Goal: Task Accomplishment & Management: Manage account settings

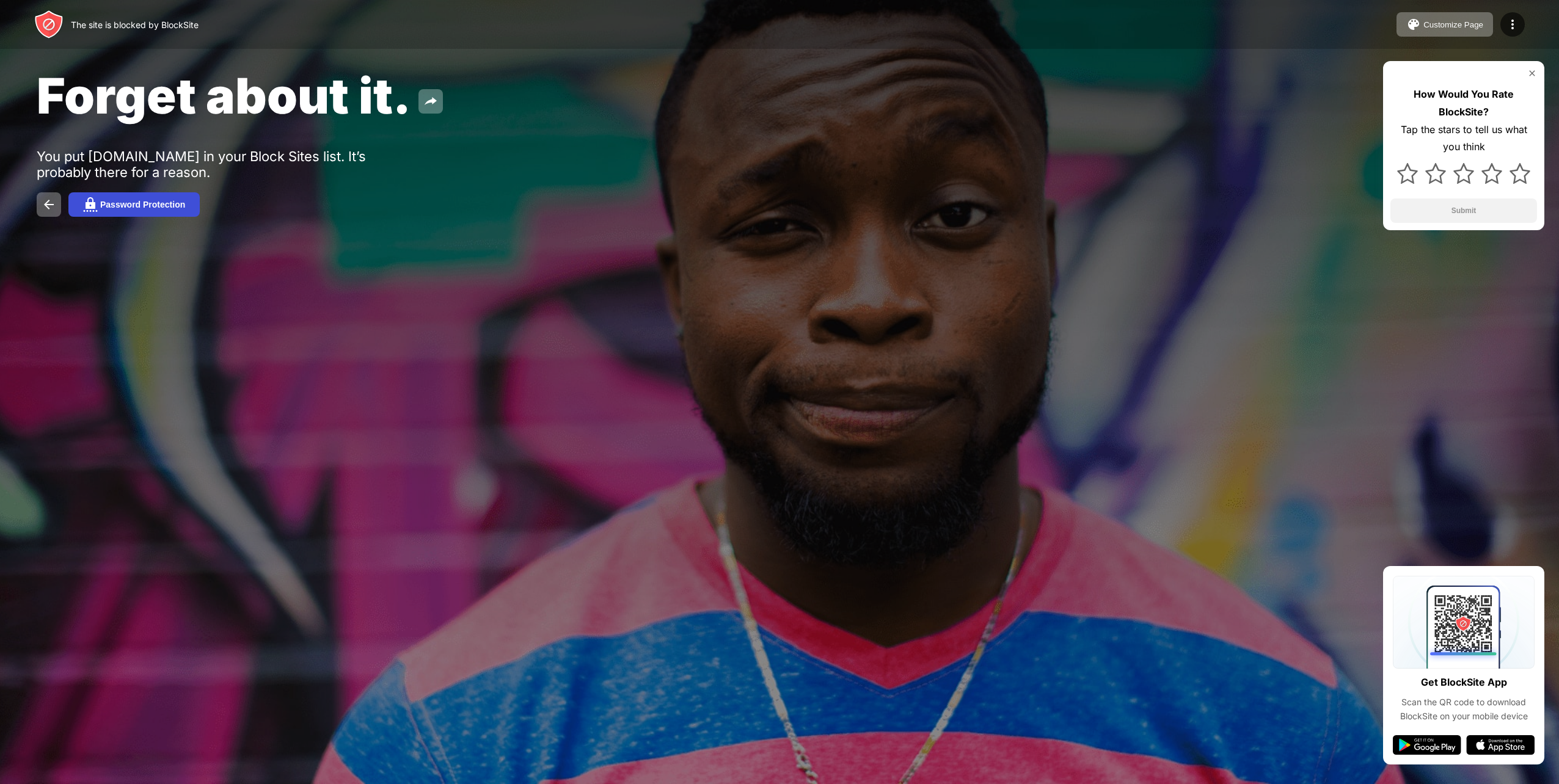
click at [172, 204] on div "Password Protection" at bounding box center [143, 205] width 85 height 10
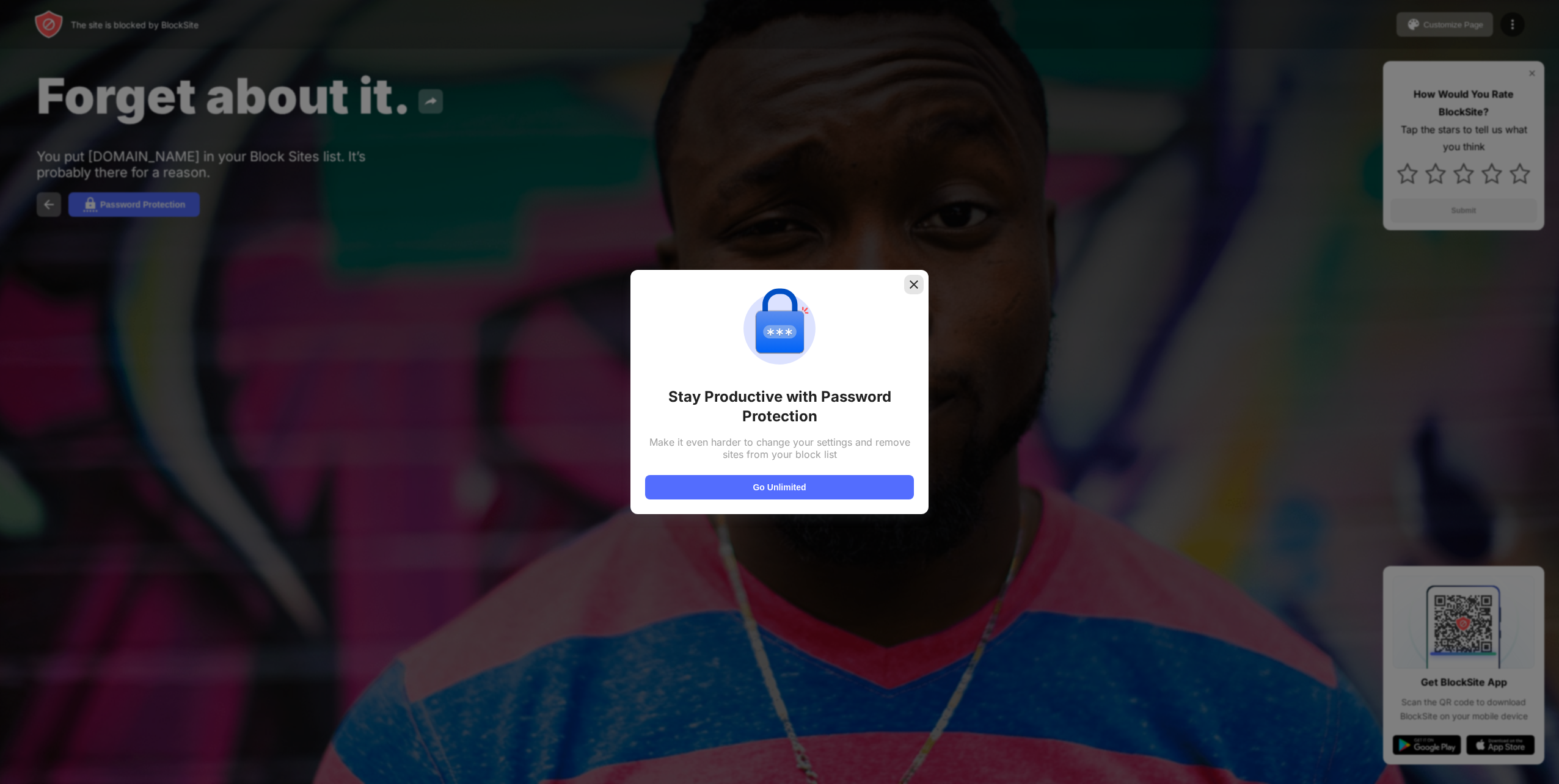
click at [917, 291] on div at bounding box center [914, 285] width 19 height 19
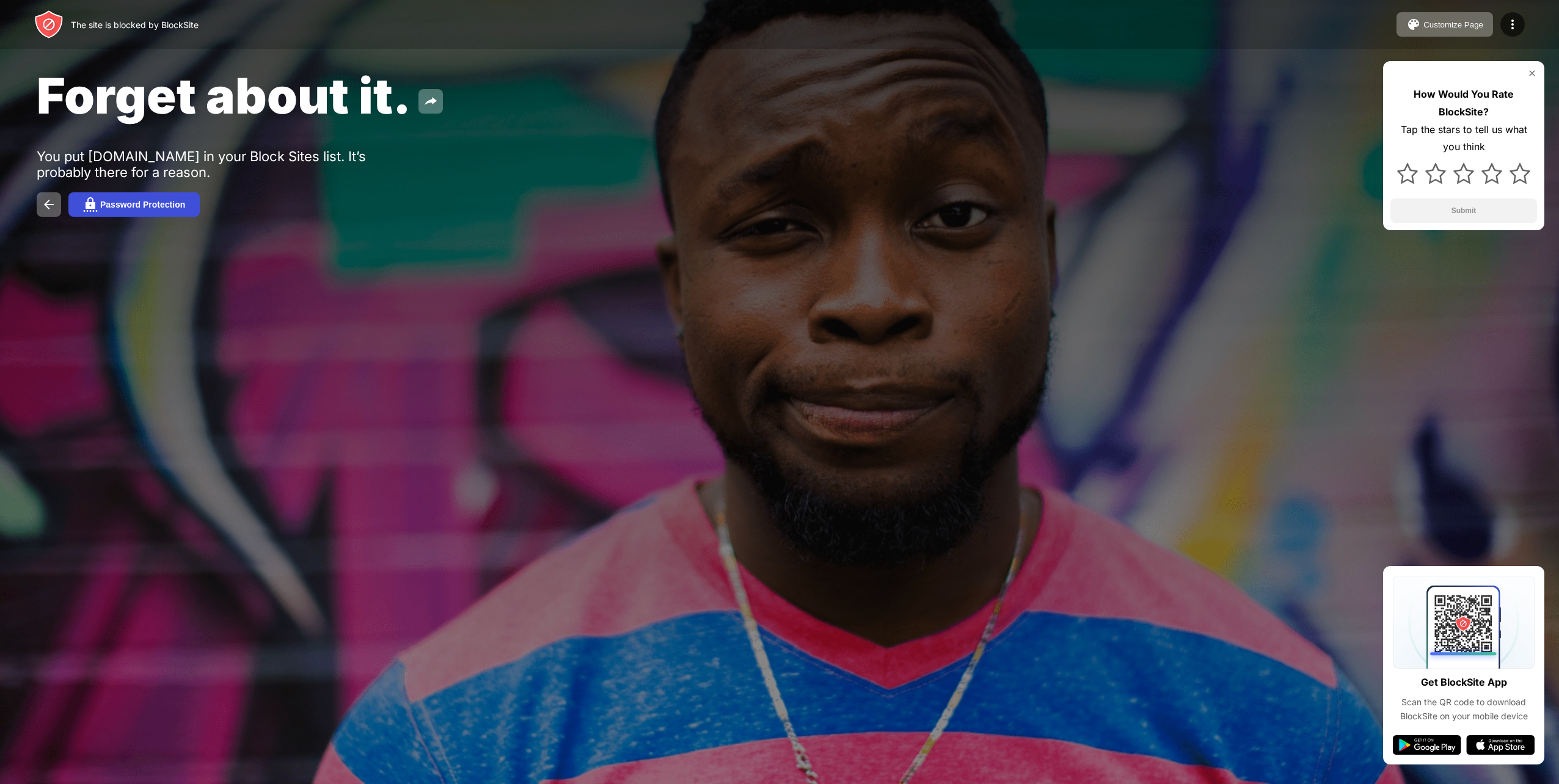
click at [184, 200] on div "Password Protection" at bounding box center [143, 205] width 85 height 10
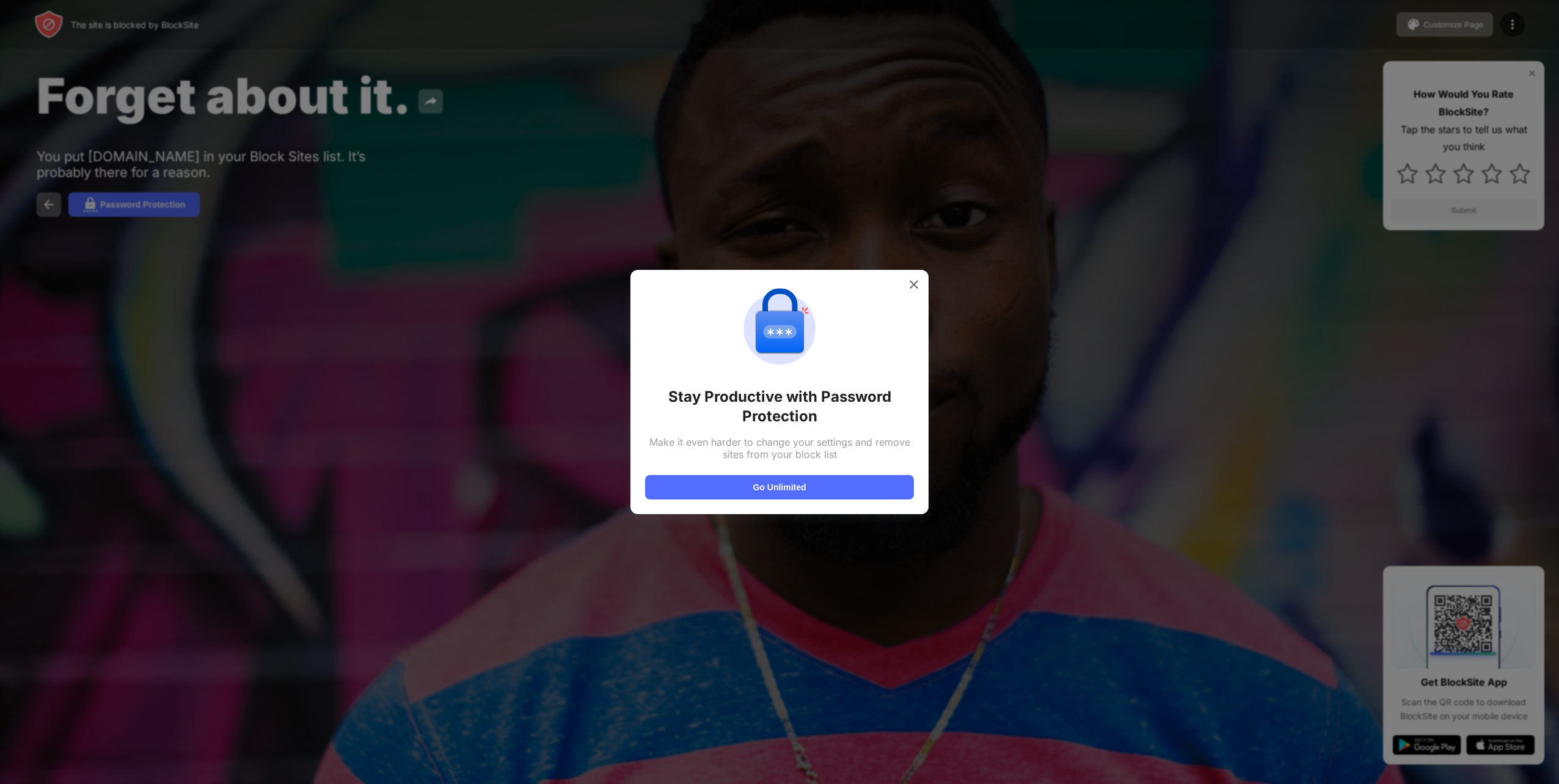
click at [809, 475] on div "Stay Productive with Password Protection Make it even harder to change your set…" at bounding box center [780, 392] width 269 height 215
click at [809, 485] on button "Go Unlimited" at bounding box center [780, 487] width 269 height 24
click at [1180, 243] on div at bounding box center [780, 392] width 1559 height 784
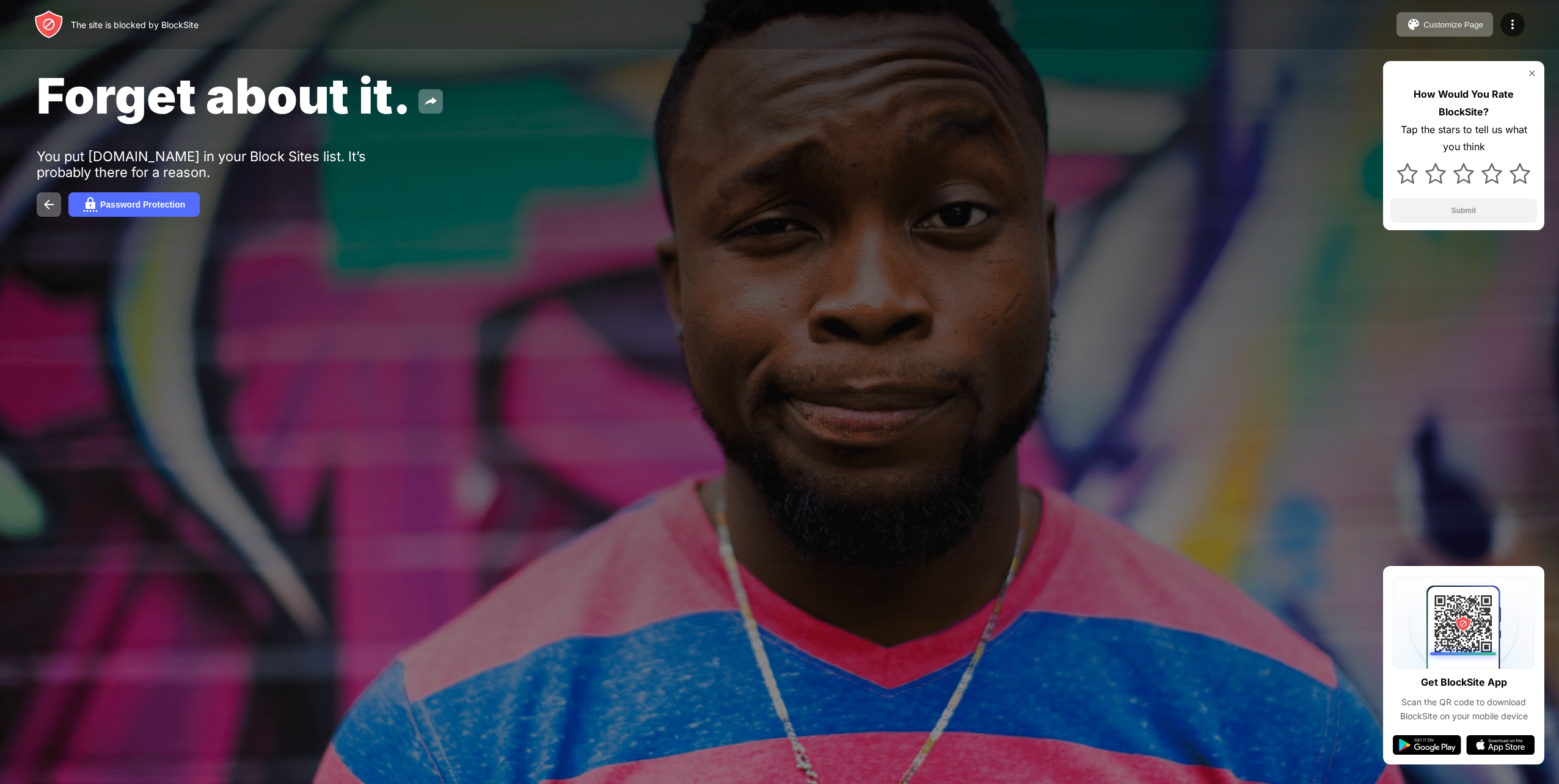
drag, startPoint x: 1466, startPoint y: 0, endPoint x: 1163, endPoint y: 81, distance: 313.6
click at [1163, 81] on div "Forget about it." at bounding box center [631, 95] width 1189 height 59
click at [139, 30] on div "The site is blocked by BlockSite" at bounding box center [116, 24] width 164 height 29
click at [147, 20] on div "The site is blocked by BlockSite" at bounding box center [134, 24] width 128 height 11
click at [52, 202] on img at bounding box center [48, 204] width 14 height 14
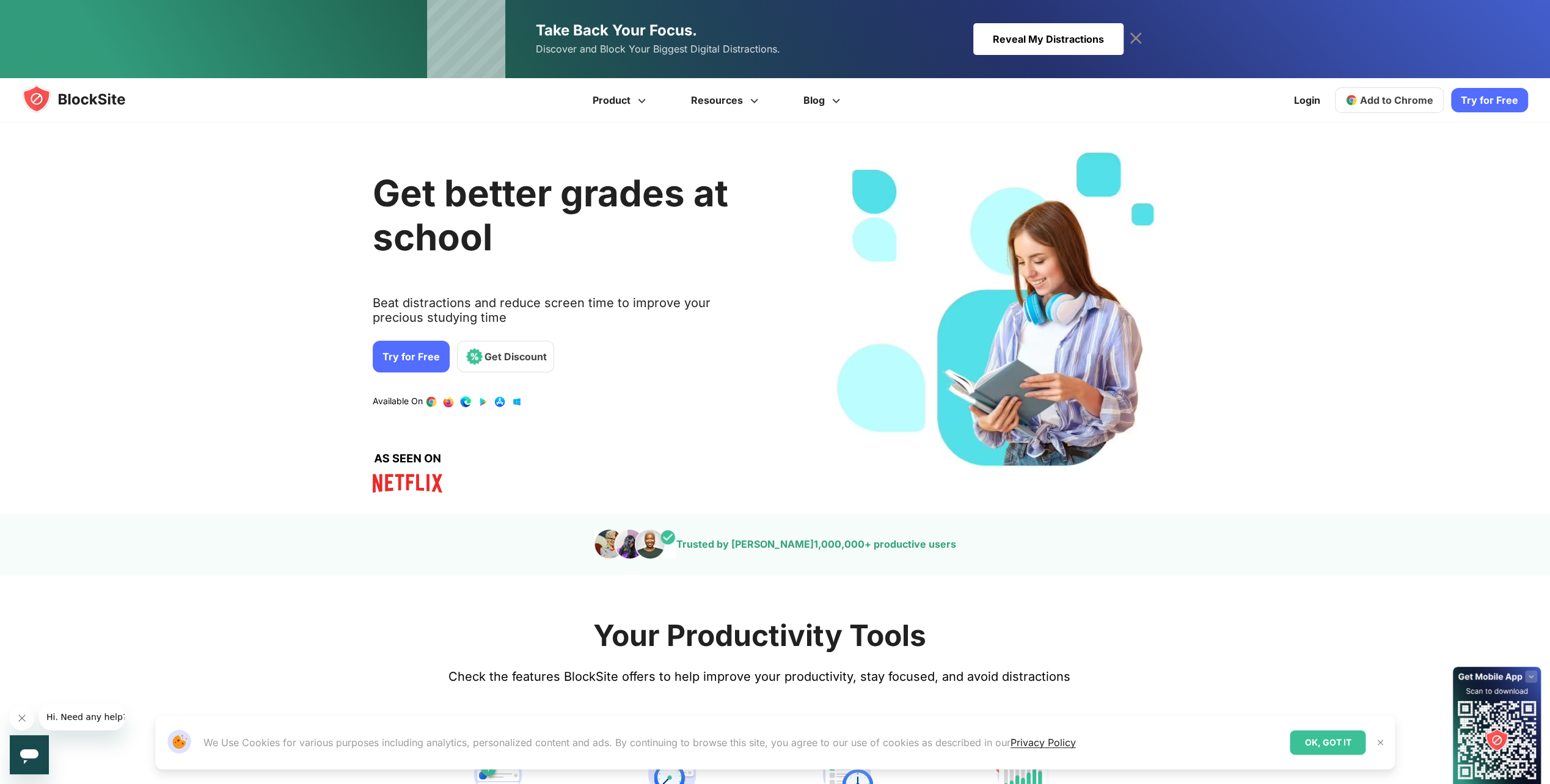
click at [1046, 350] on div "3 / 4" at bounding box center [999, 318] width 352 height 355
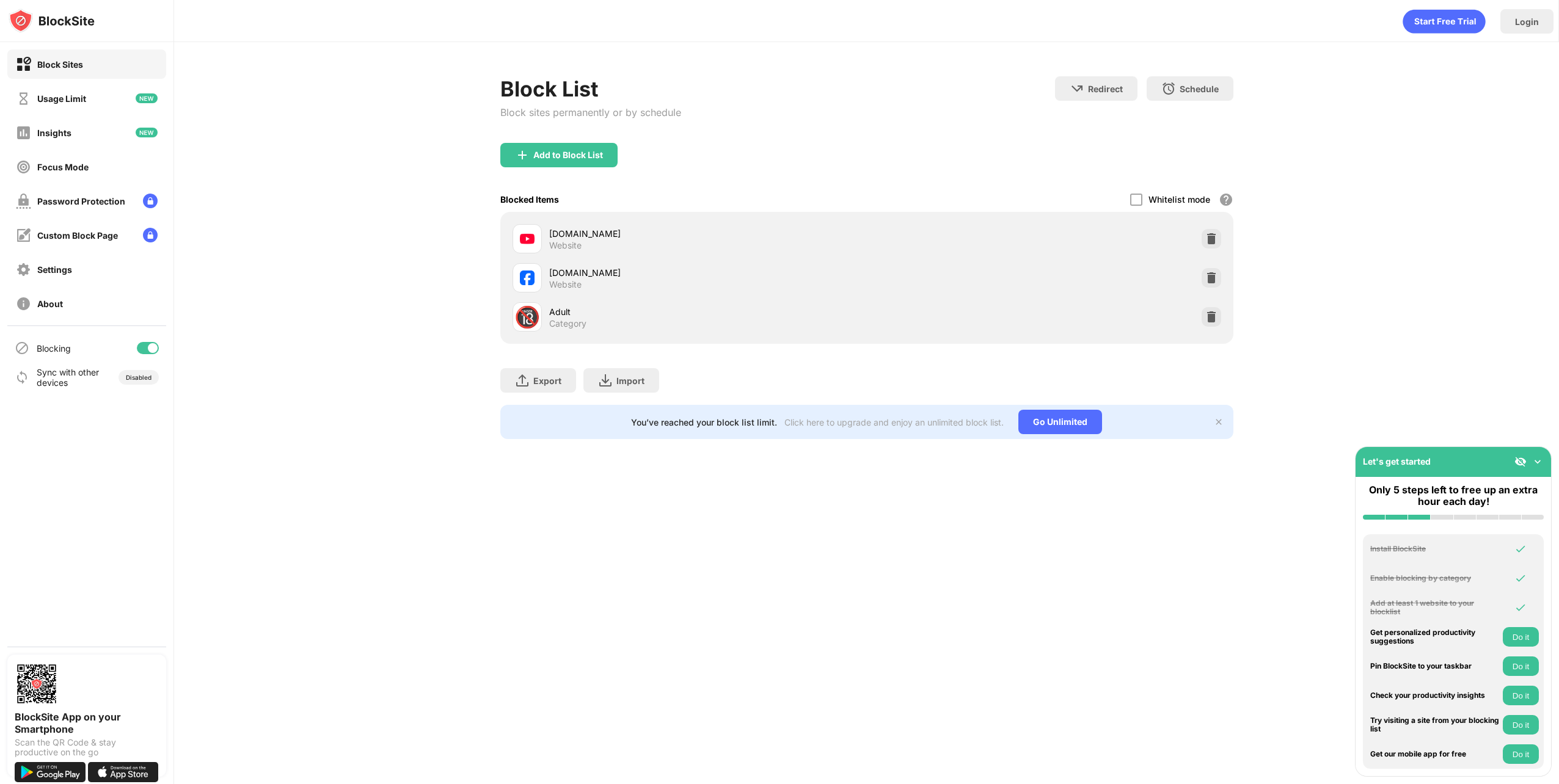
click at [142, 349] on div at bounding box center [148, 348] width 22 height 13
